Goal: Task Accomplishment & Management: Use online tool/utility

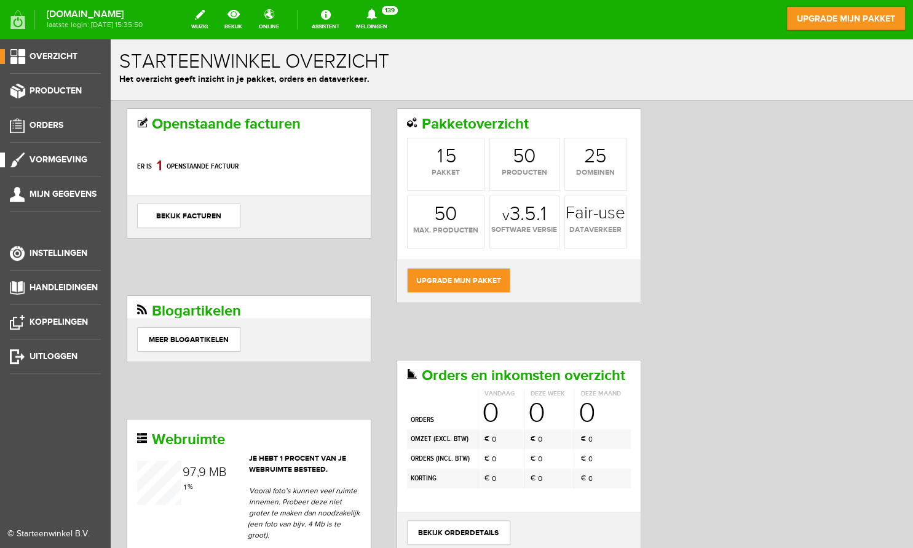
click at [56, 155] on span "Vormgeving" at bounding box center [59, 159] width 58 height 10
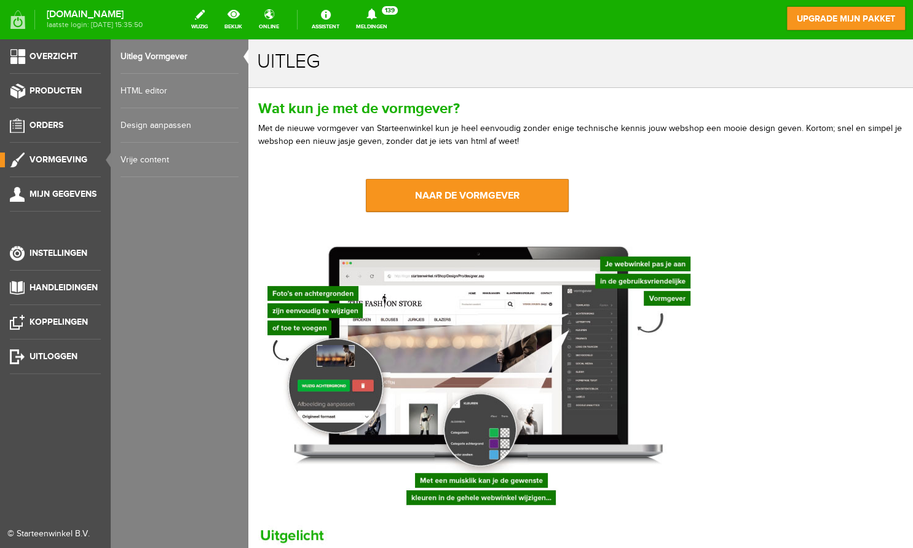
click at [133, 124] on link "Design aanpassen" at bounding box center [179, 125] width 118 height 34
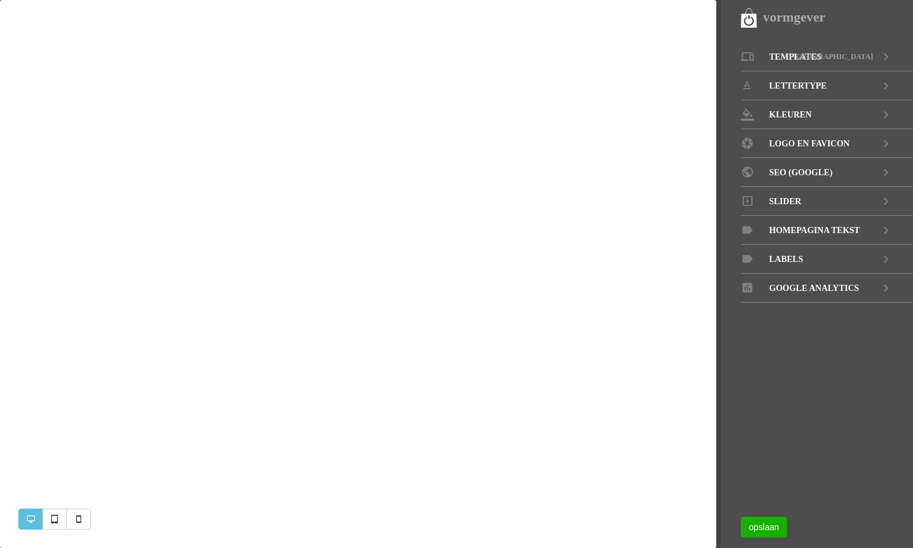
select select "1000"
click at [792, 199] on span "Slider" at bounding box center [785, 201] width 32 height 29
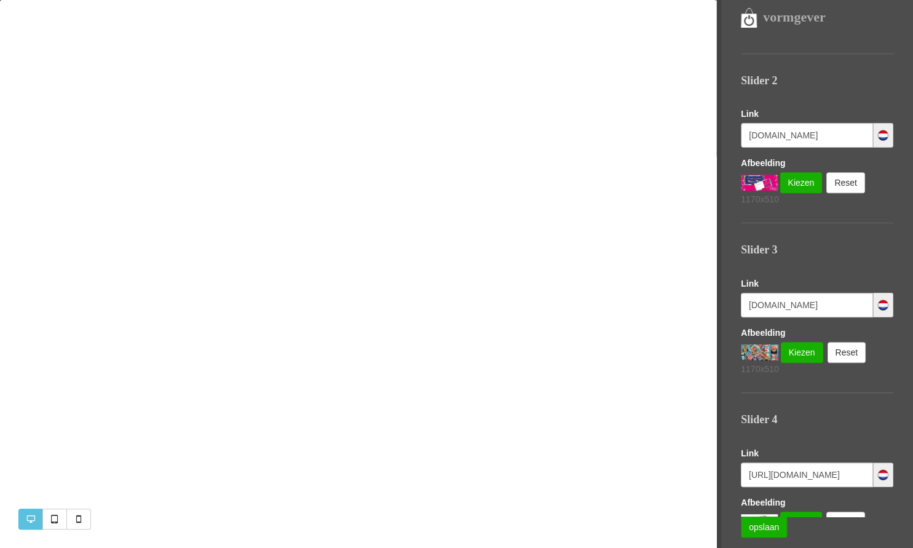
scroll to position [308, 0]
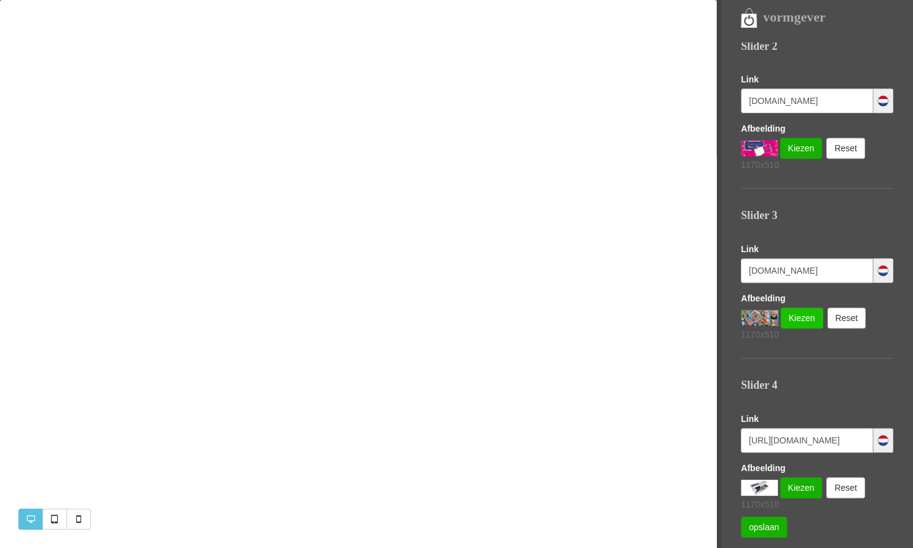
click at [796, 311] on link "Kiezen" at bounding box center [802, 317] width 42 height 21
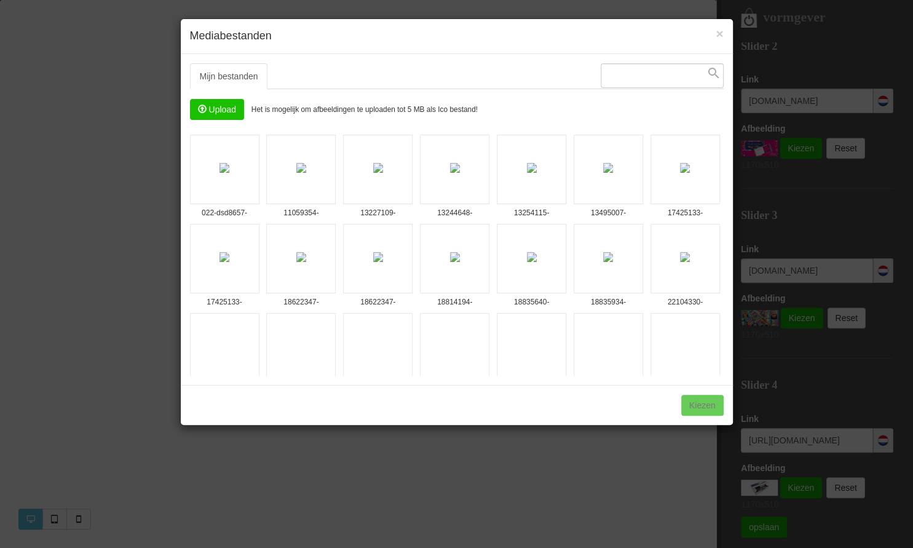
click at [216, 111] on input "file" at bounding box center [217, 110] width 53 height 20
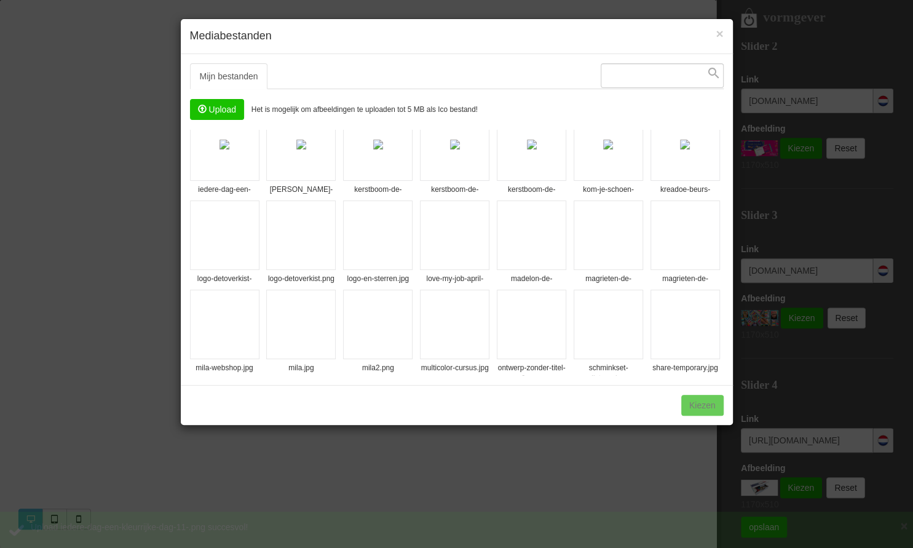
scroll to position [1008, 0]
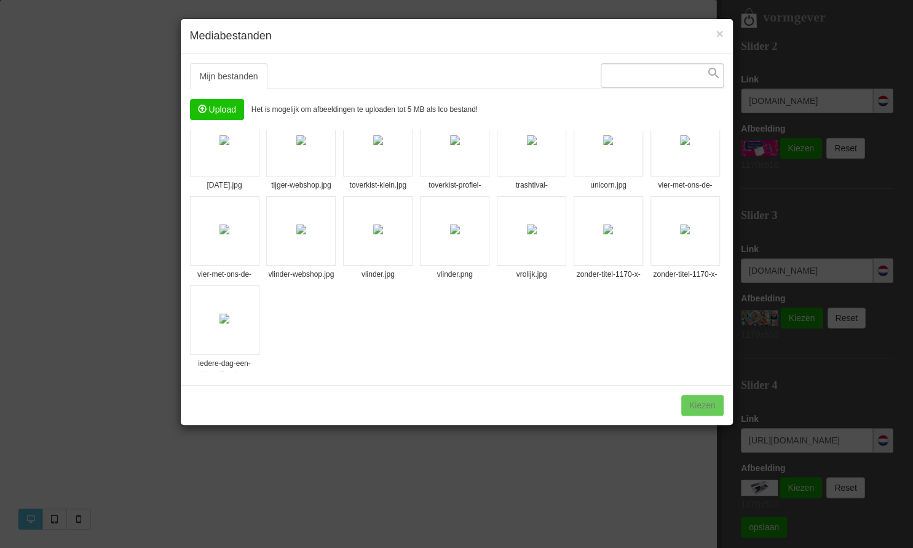
drag, startPoint x: 719, startPoint y: 166, endPoint x: 709, endPoint y: 398, distance: 232.6
click at [709, 398] on div "× Mediabestanden Mijn bestanden Systeembestanden Upload Het is mogelijk om afbe…" at bounding box center [456, 221] width 553 height 407
click at [224, 314] on img at bounding box center [224, 319] width 10 height 10
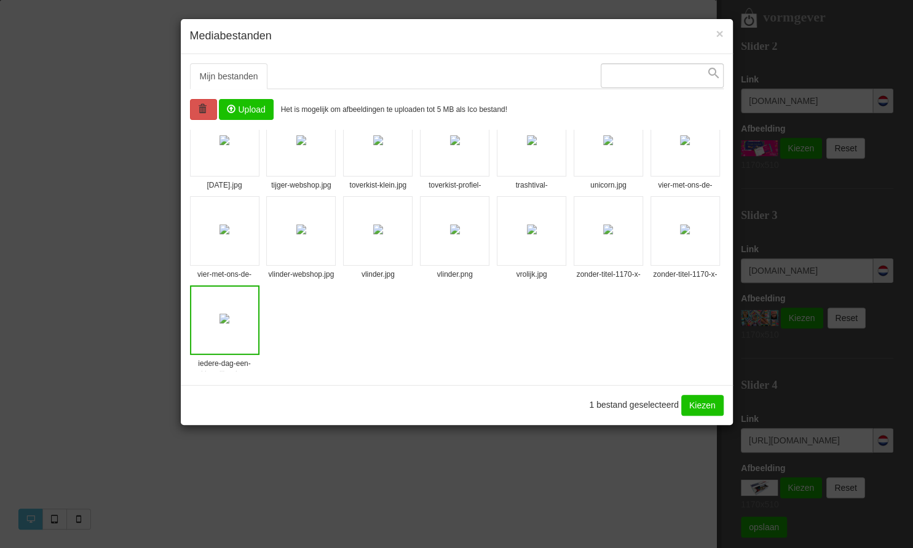
click at [712, 401] on link "Kiezen" at bounding box center [702, 405] width 42 height 21
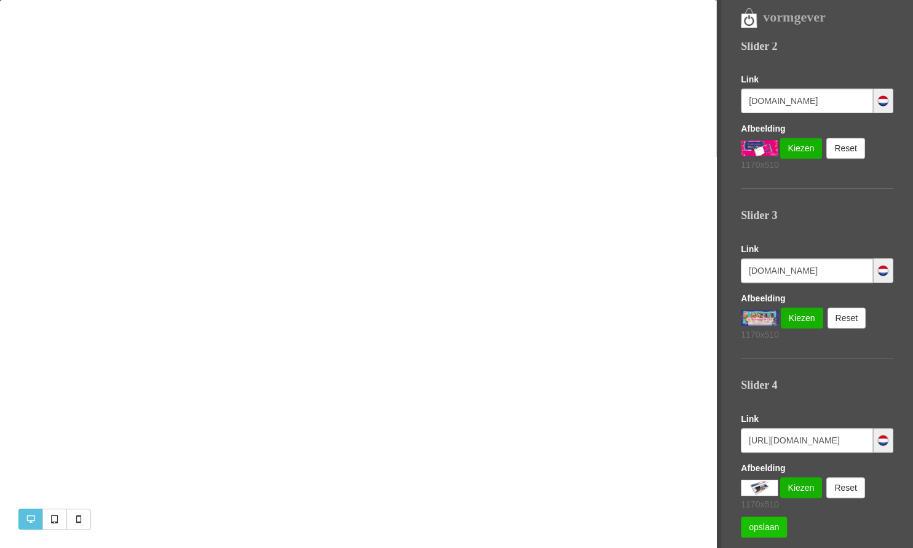
click at [765, 524] on link "opslaan" at bounding box center [764, 526] width 46 height 21
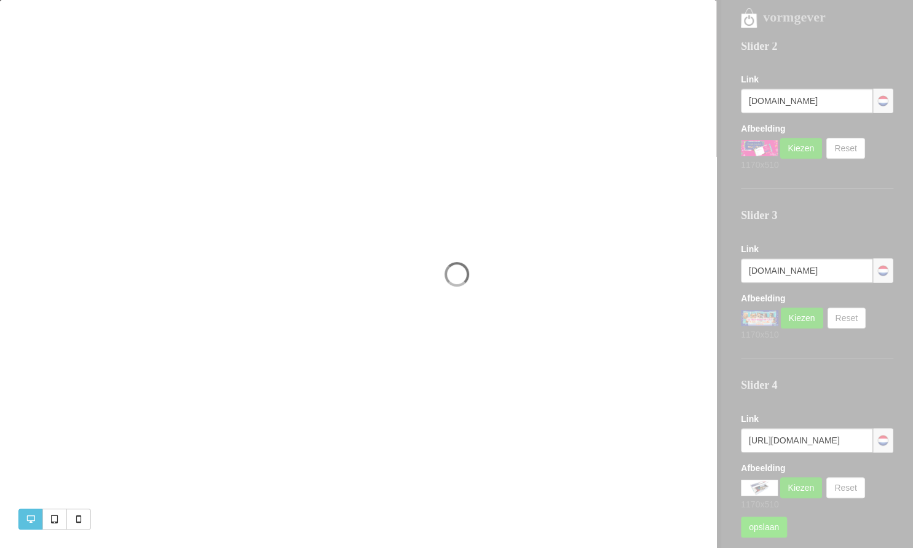
scroll to position [308, 0]
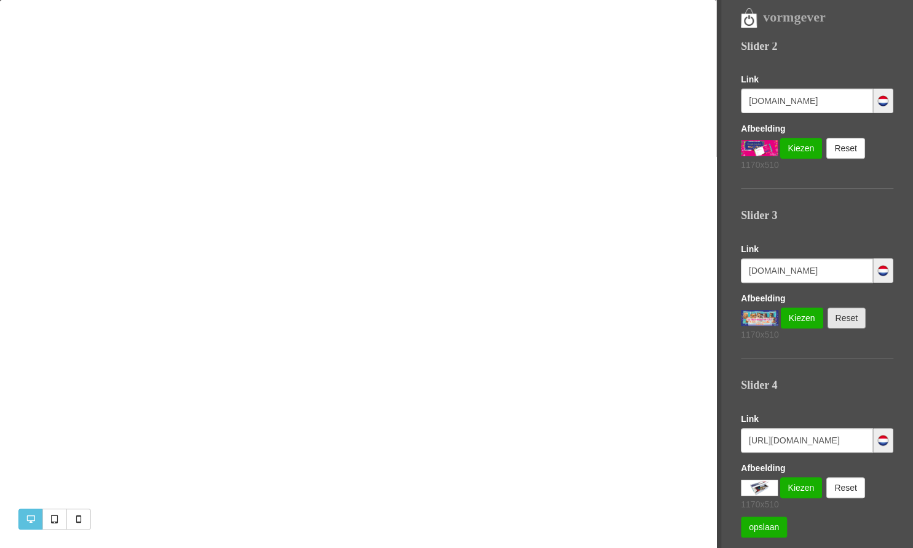
click at [851, 312] on link "Reset" at bounding box center [846, 317] width 39 height 21
click at [790, 312] on link "Kiezen" at bounding box center [795, 317] width 42 height 21
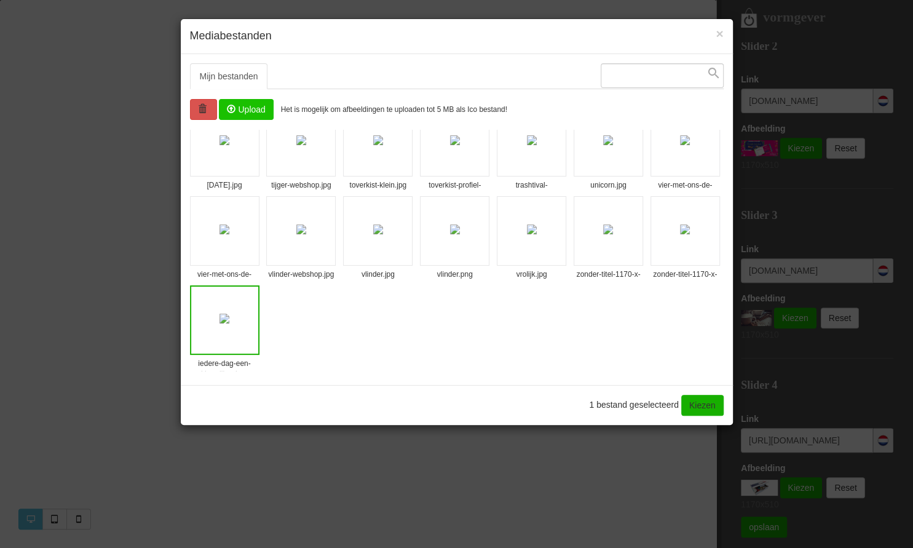
scroll to position [1008, 0]
click at [229, 314] on img at bounding box center [224, 319] width 10 height 10
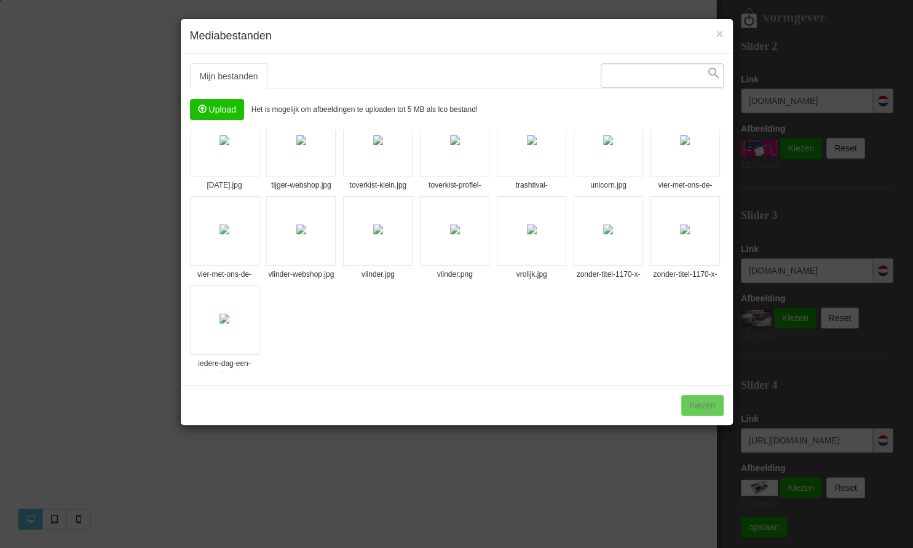
click at [708, 405] on div "1 bestand geselecteerd Kiezen" at bounding box center [457, 405] width 552 height 40
click at [219, 314] on img at bounding box center [224, 319] width 10 height 10
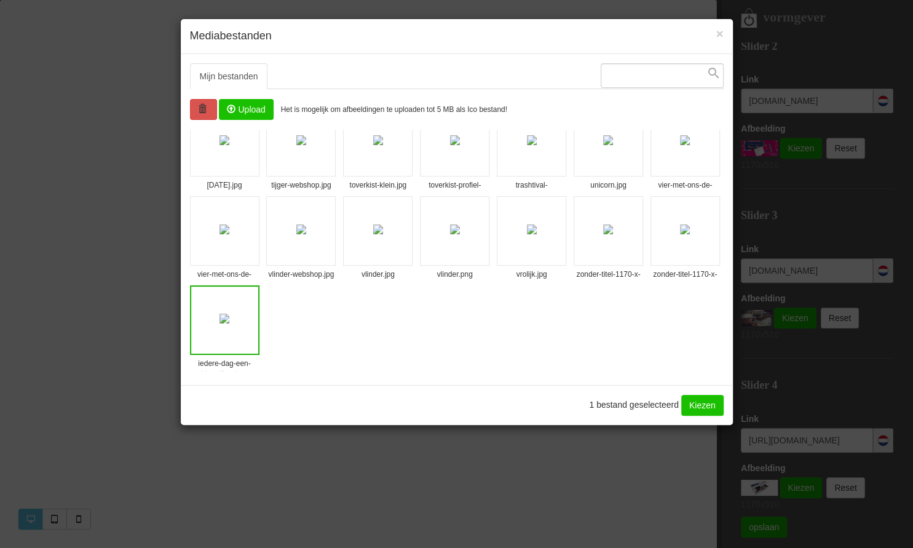
click at [703, 406] on link "Kiezen" at bounding box center [702, 405] width 42 height 21
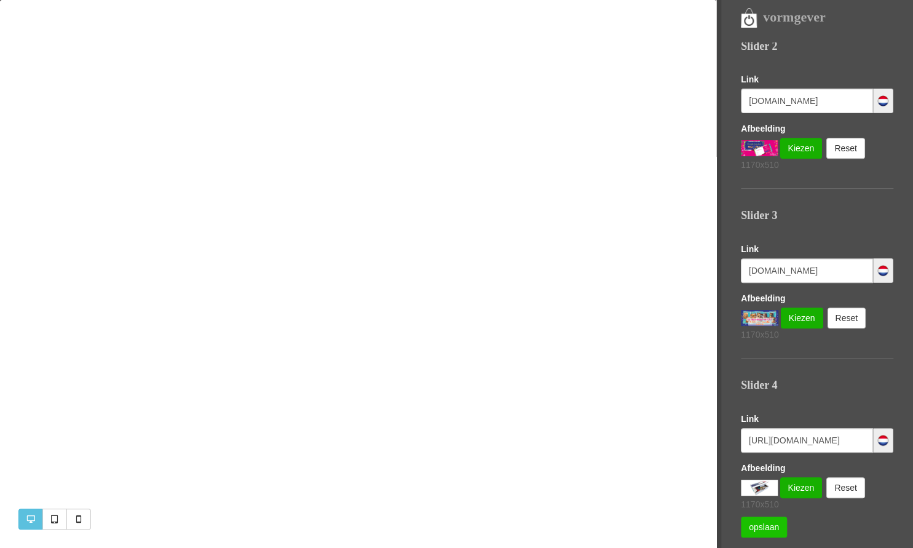
click at [768, 528] on link "opslaan" at bounding box center [764, 526] width 46 height 21
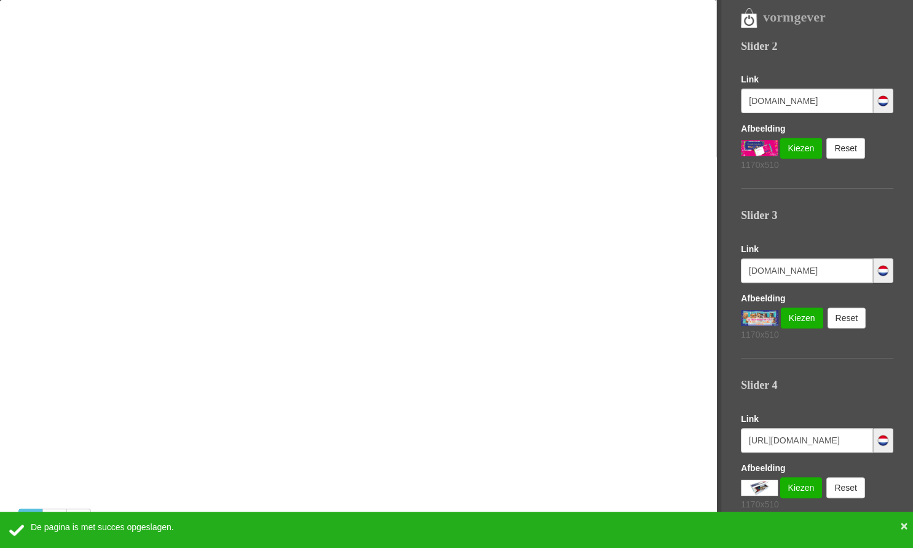
scroll to position [308, 0]
